Goal: Transaction & Acquisition: Book appointment/travel/reservation

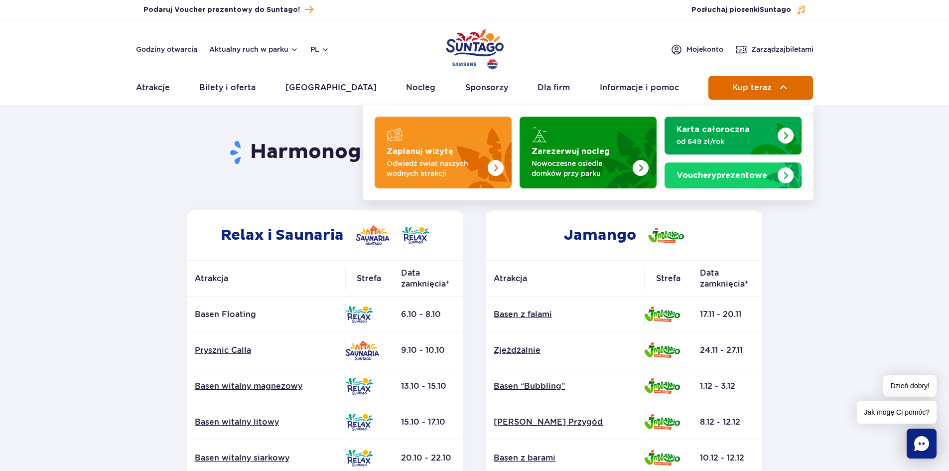
click at [763, 95] on button "Kup teraz" at bounding box center [761, 88] width 105 height 24
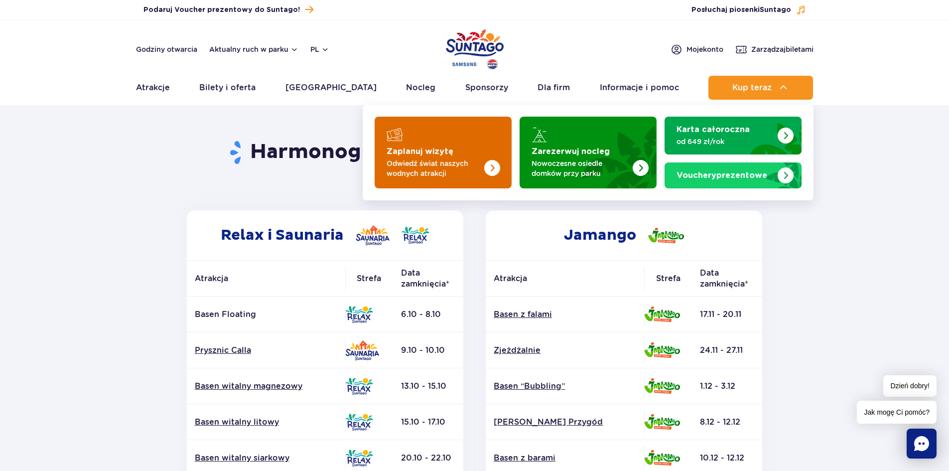
click at [477, 156] on img "Zaplanuj wizytę" at bounding box center [472, 150] width 79 height 78
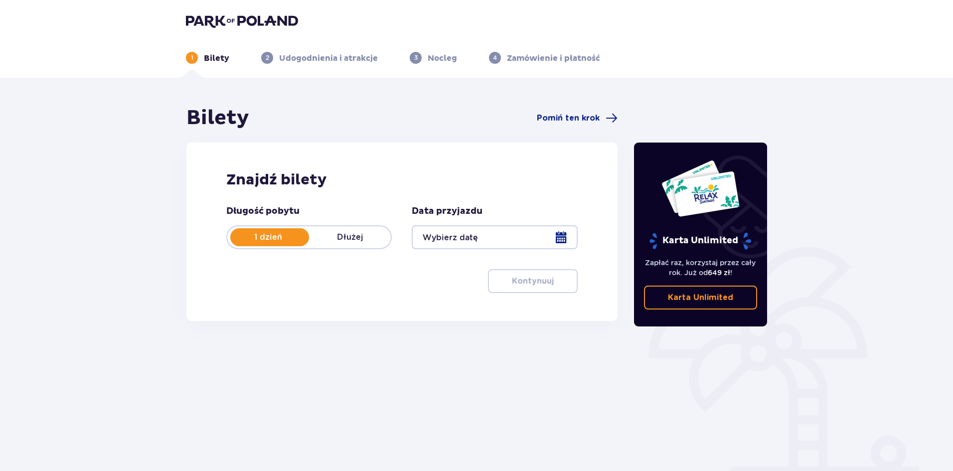
click at [481, 245] on div at bounding box center [494, 237] width 165 height 24
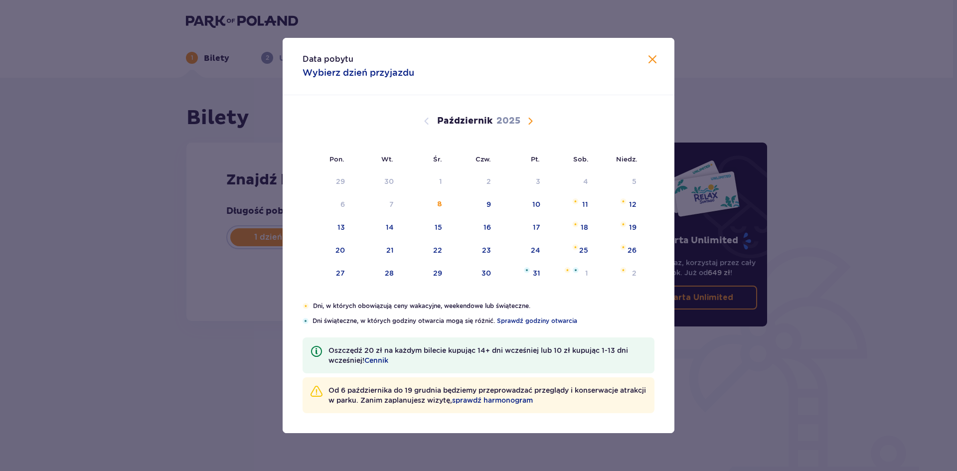
click at [531, 117] on span "Następny miesiąc" at bounding box center [530, 121] width 12 height 12
click at [628, 207] on div "9" at bounding box center [618, 205] width 49 height 22
type input "09.11.25"
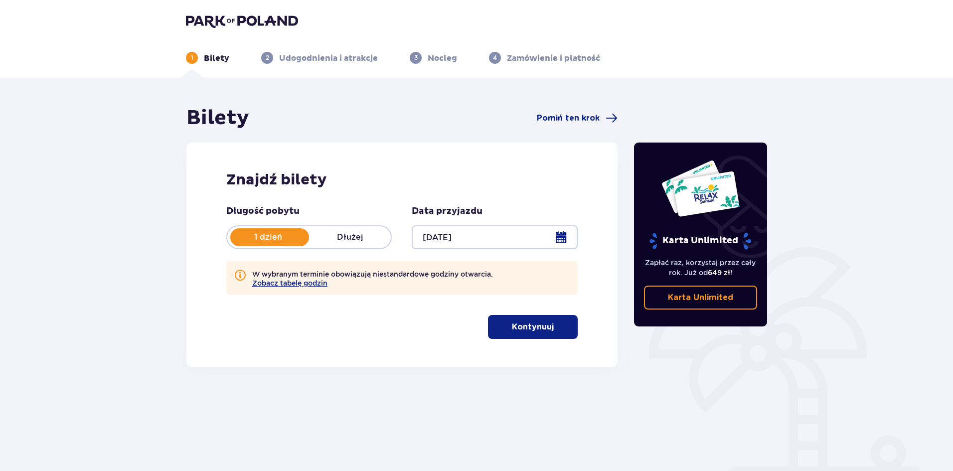
click at [531, 331] on p "Kontynuuj" at bounding box center [533, 326] width 42 height 11
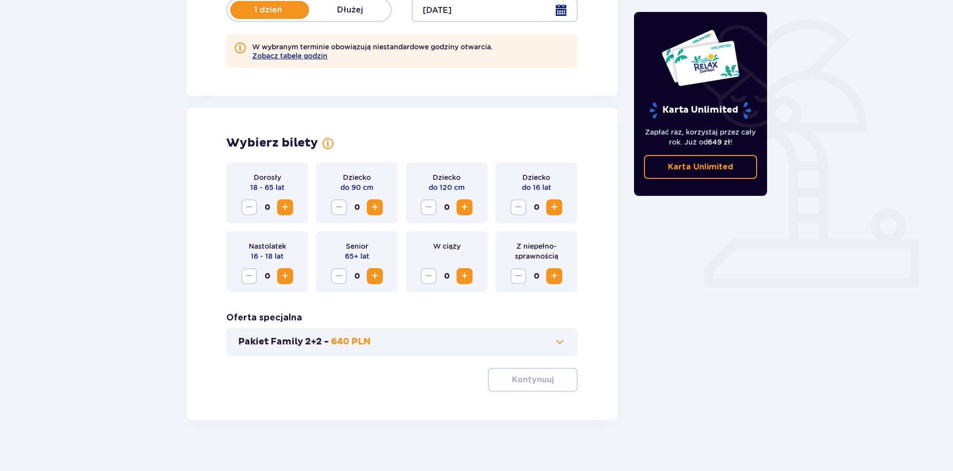
scroll to position [236, 0]
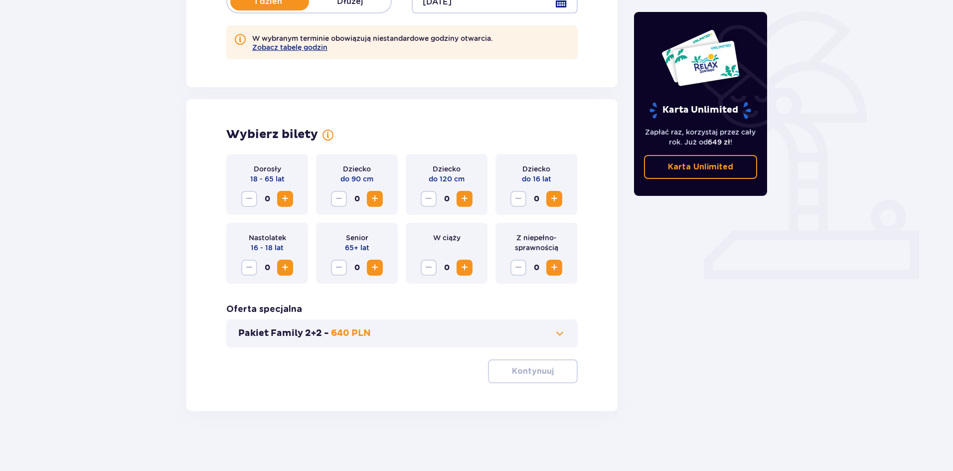
click at [290, 201] on span "Zwiększ" at bounding box center [285, 199] width 12 height 12
click at [554, 202] on span "Zwiększ" at bounding box center [554, 199] width 12 height 12
click at [550, 372] on span "button" at bounding box center [556, 371] width 12 height 12
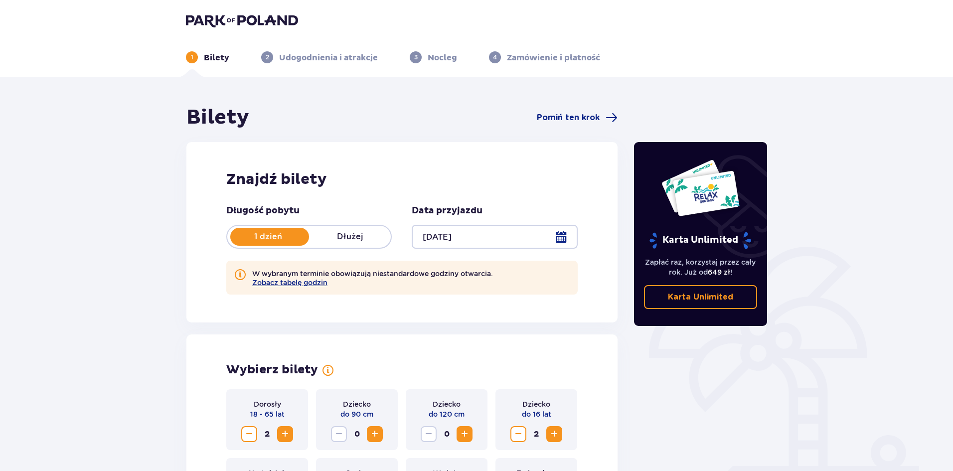
scroll to position [0, 0]
